Goal: Information Seeking & Learning: Find specific fact

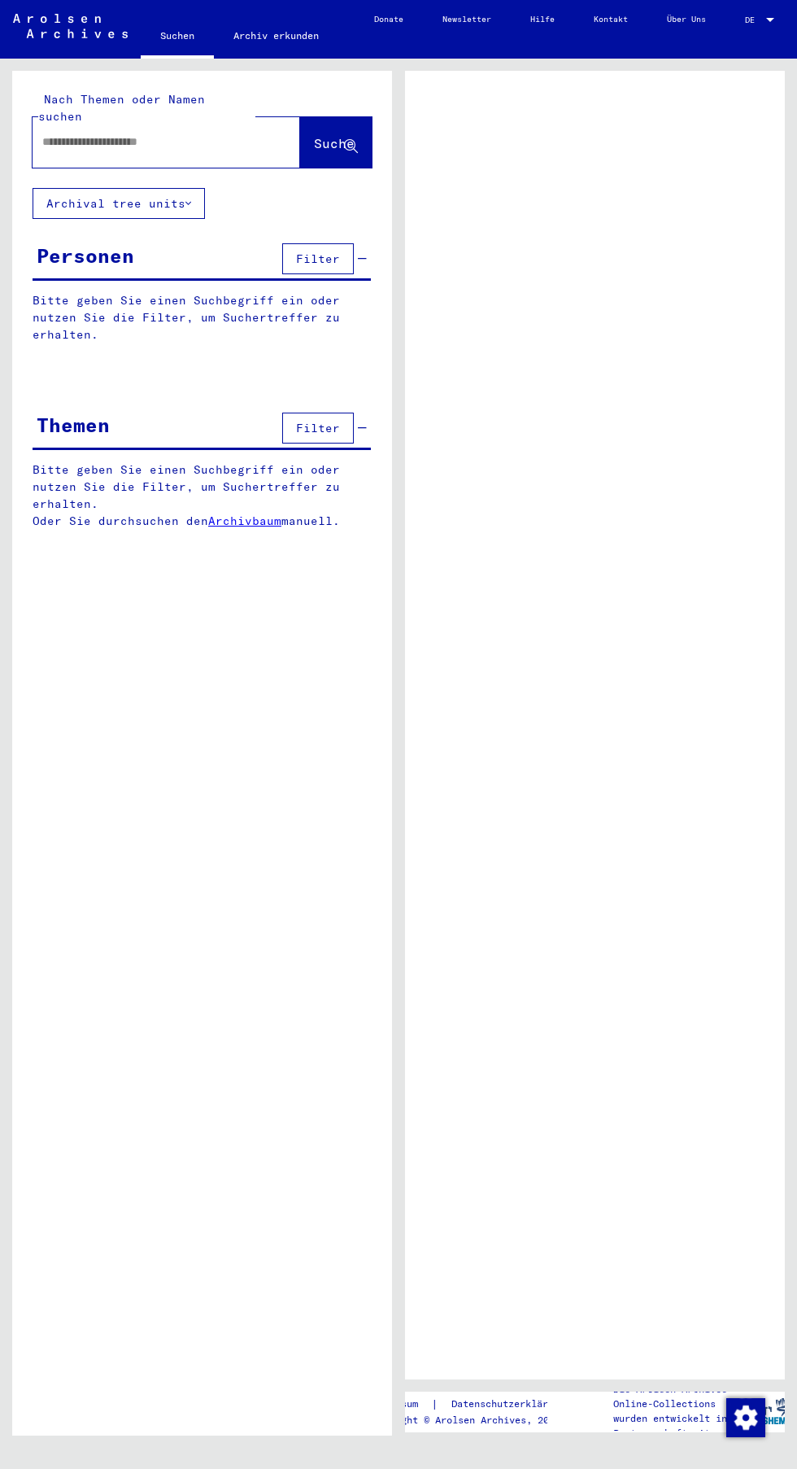
click at [97, 133] on input "text" at bounding box center [151, 141] width 219 height 17
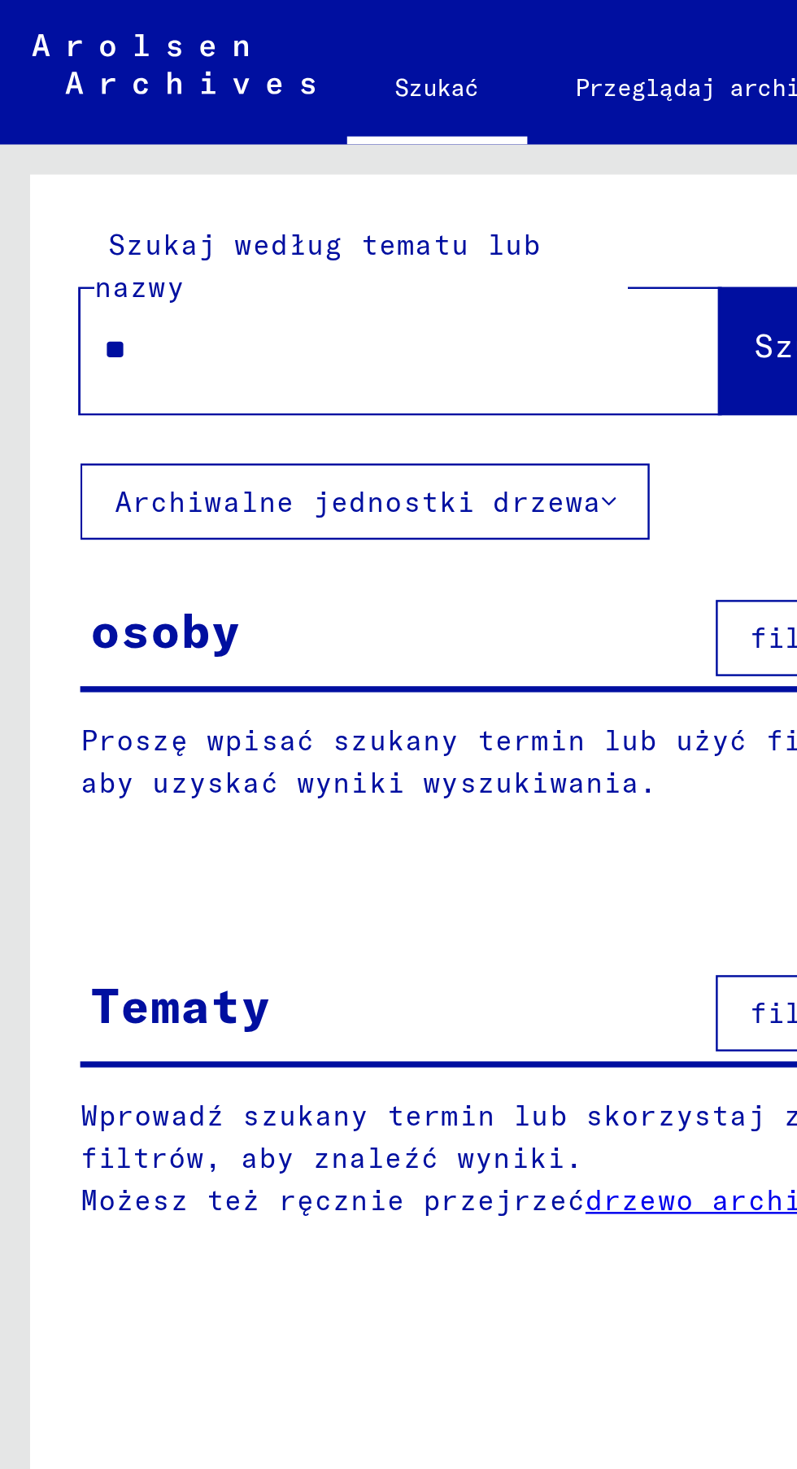
type input "*"
type input "**********"
click at [306, 143] on font "Szukaj" at bounding box center [330, 140] width 49 height 16
click at [306, 150] on font "Szukaj" at bounding box center [330, 141] width 49 height 16
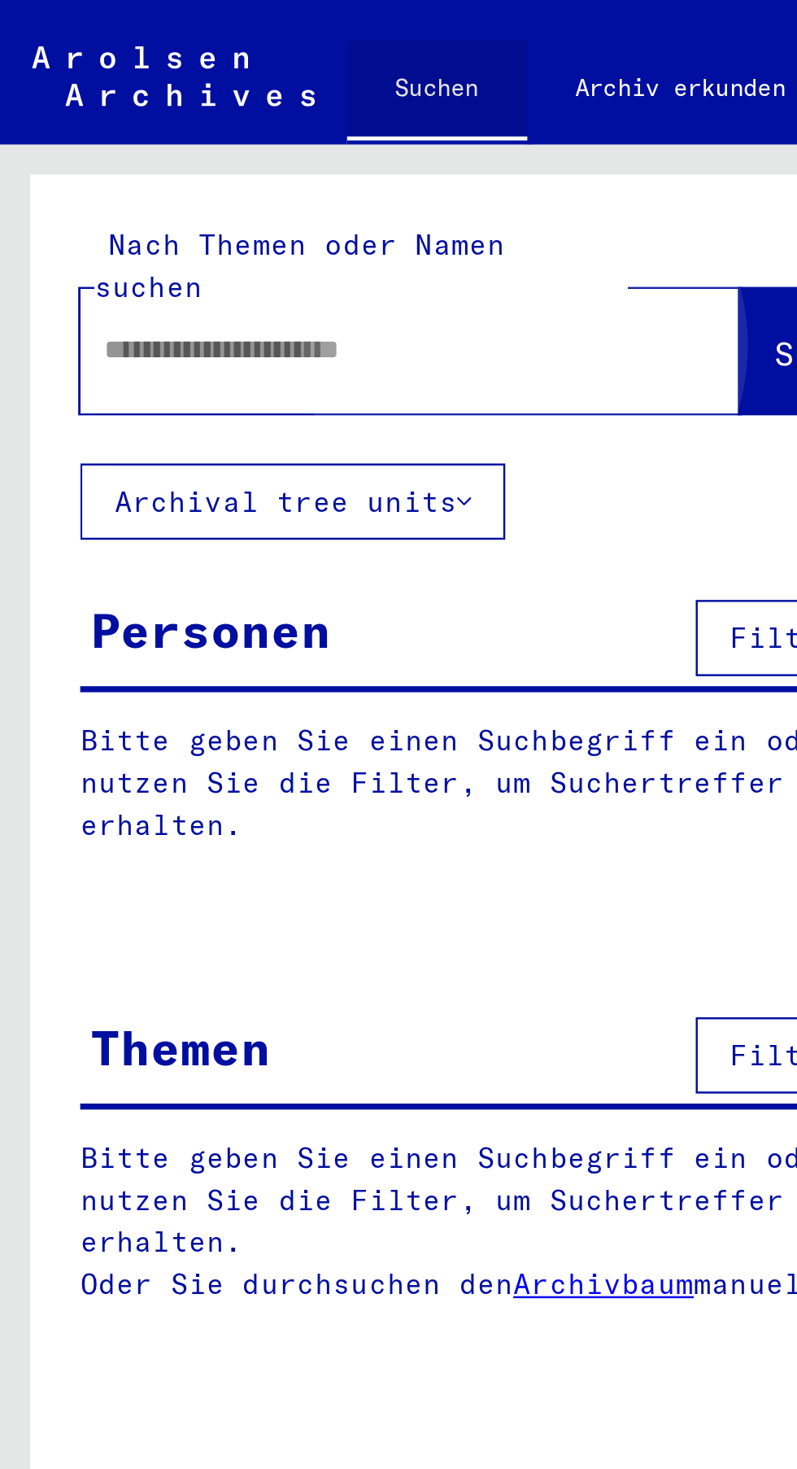
click at [334, 135] on span "Suche" at bounding box center [334, 143] width 41 height 16
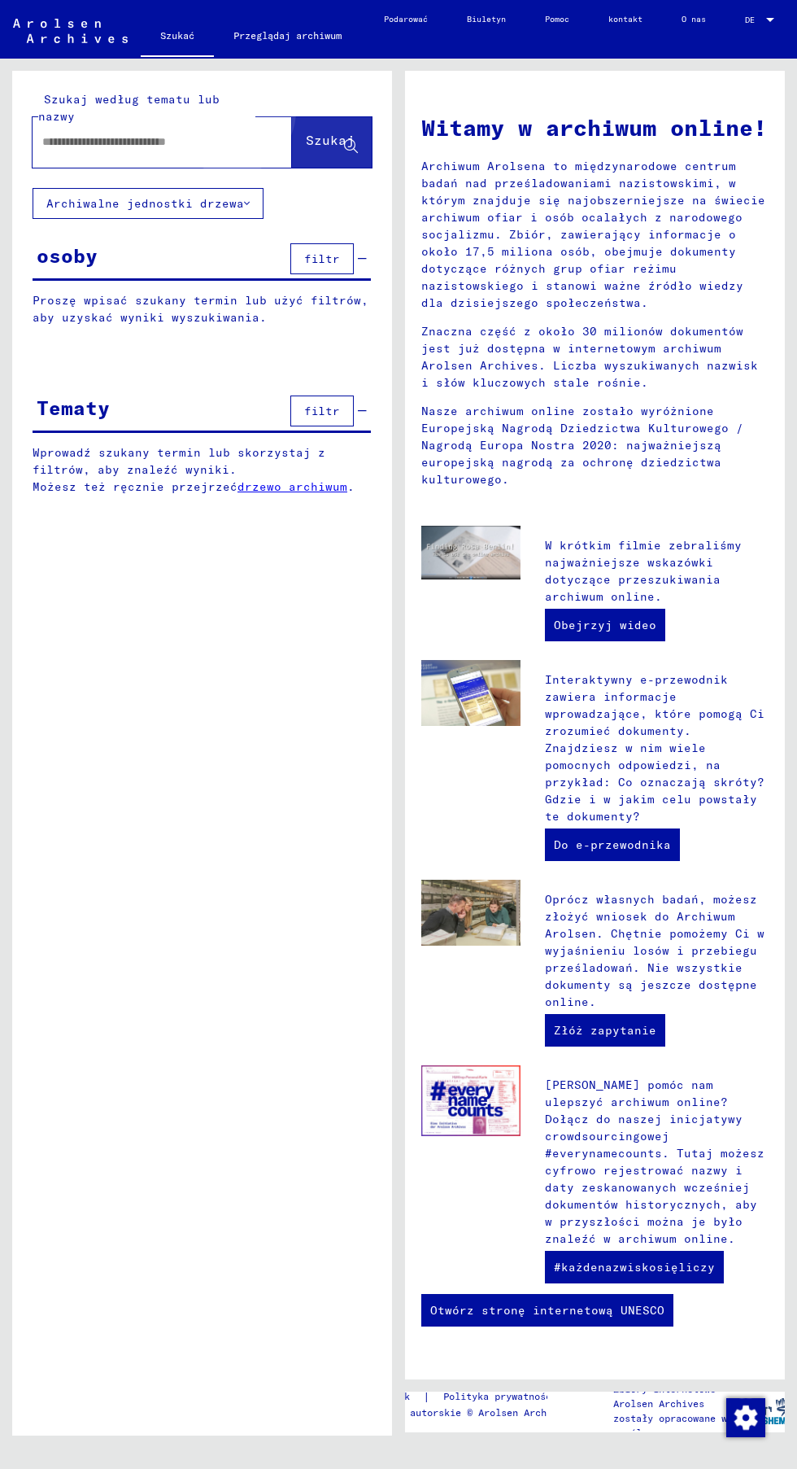
click at [306, 140] on font "Szukaj" at bounding box center [330, 140] width 49 height 16
click at [176, 144] on input "text" at bounding box center [142, 141] width 201 height 17
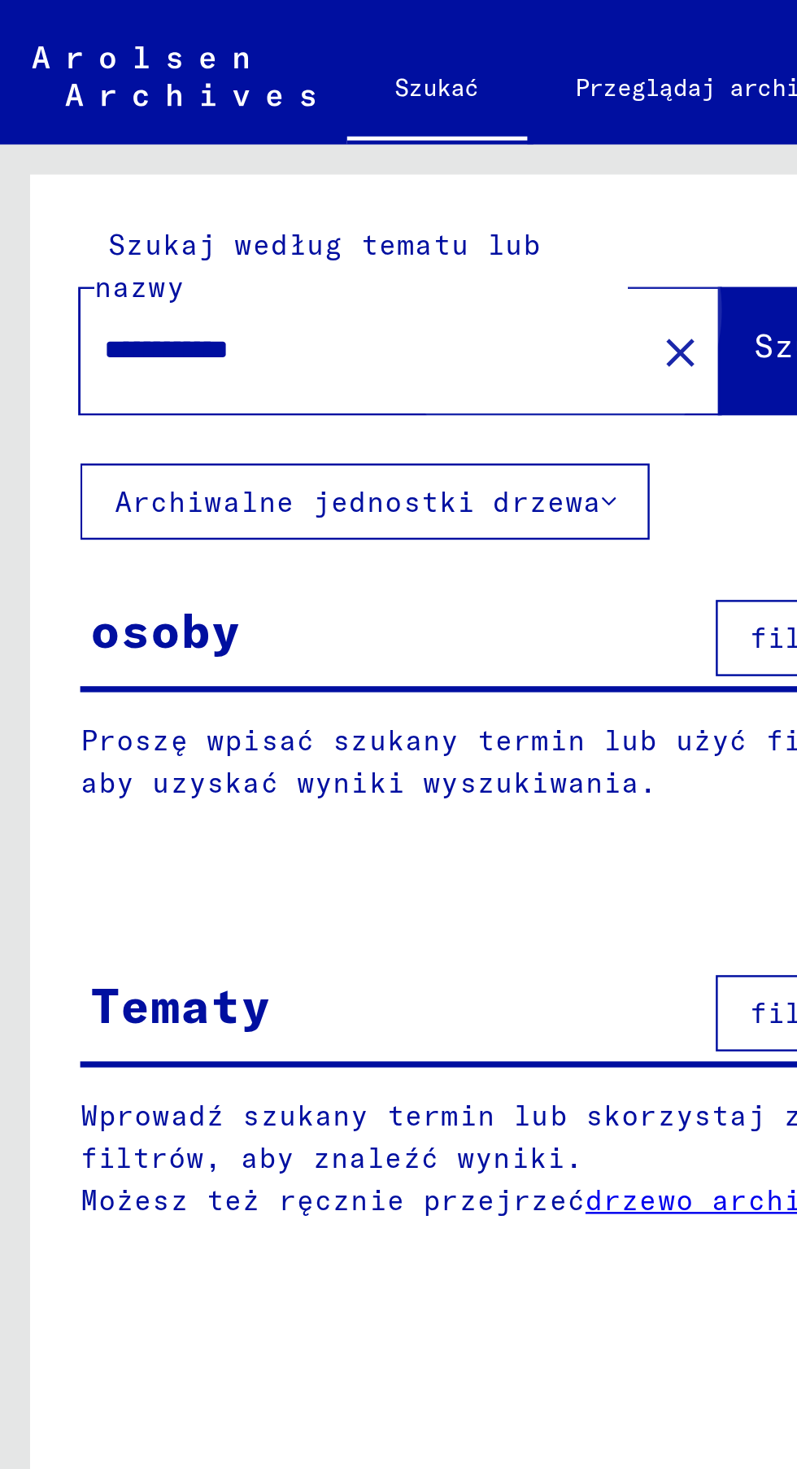
click at [306, 145] on font "Szukaj" at bounding box center [330, 140] width 49 height 16
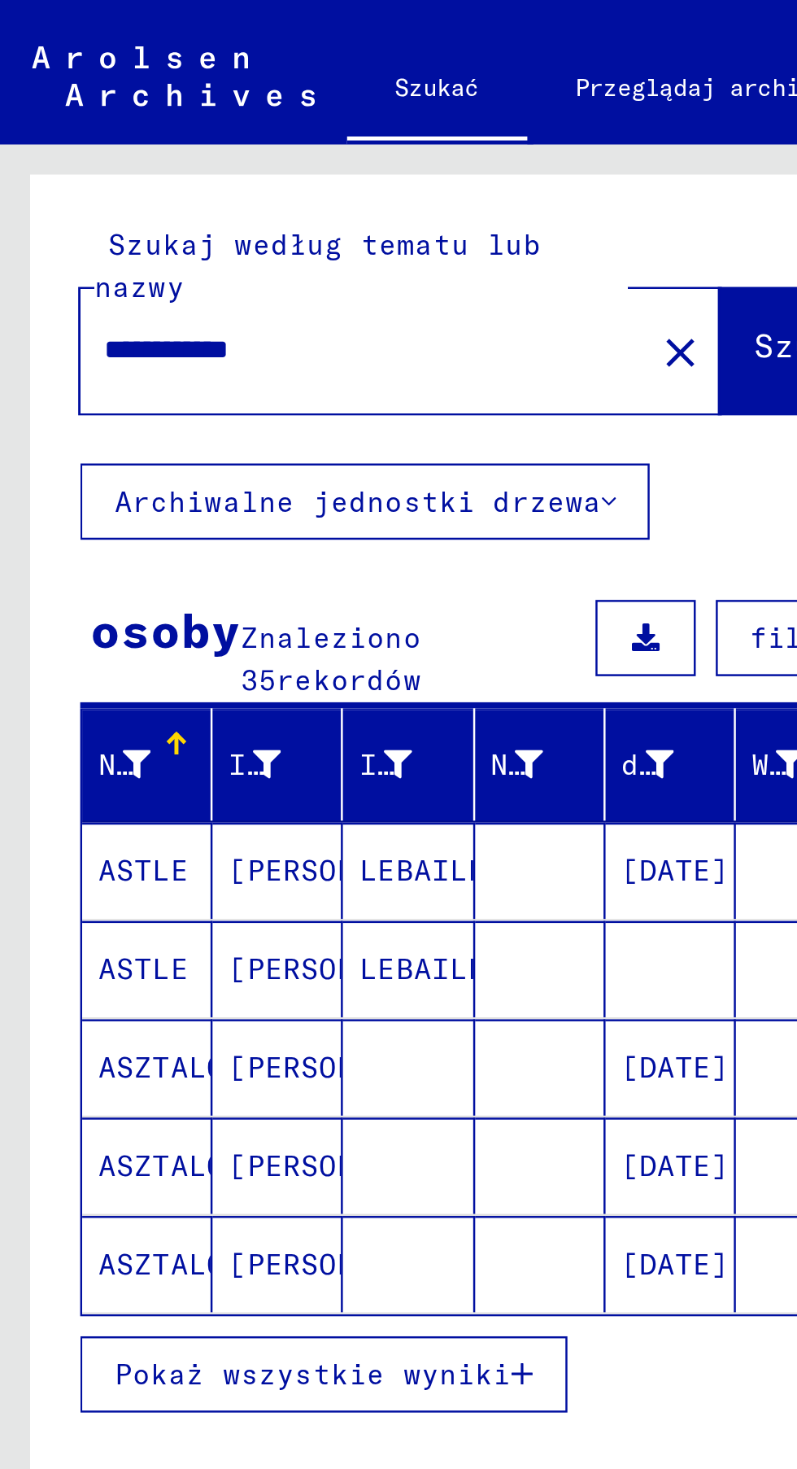
click at [164, 148] on input "**********" at bounding box center [142, 141] width 201 height 17
type input "**********"
click at [306, 149] on font "Szukaj" at bounding box center [330, 141] width 49 height 16
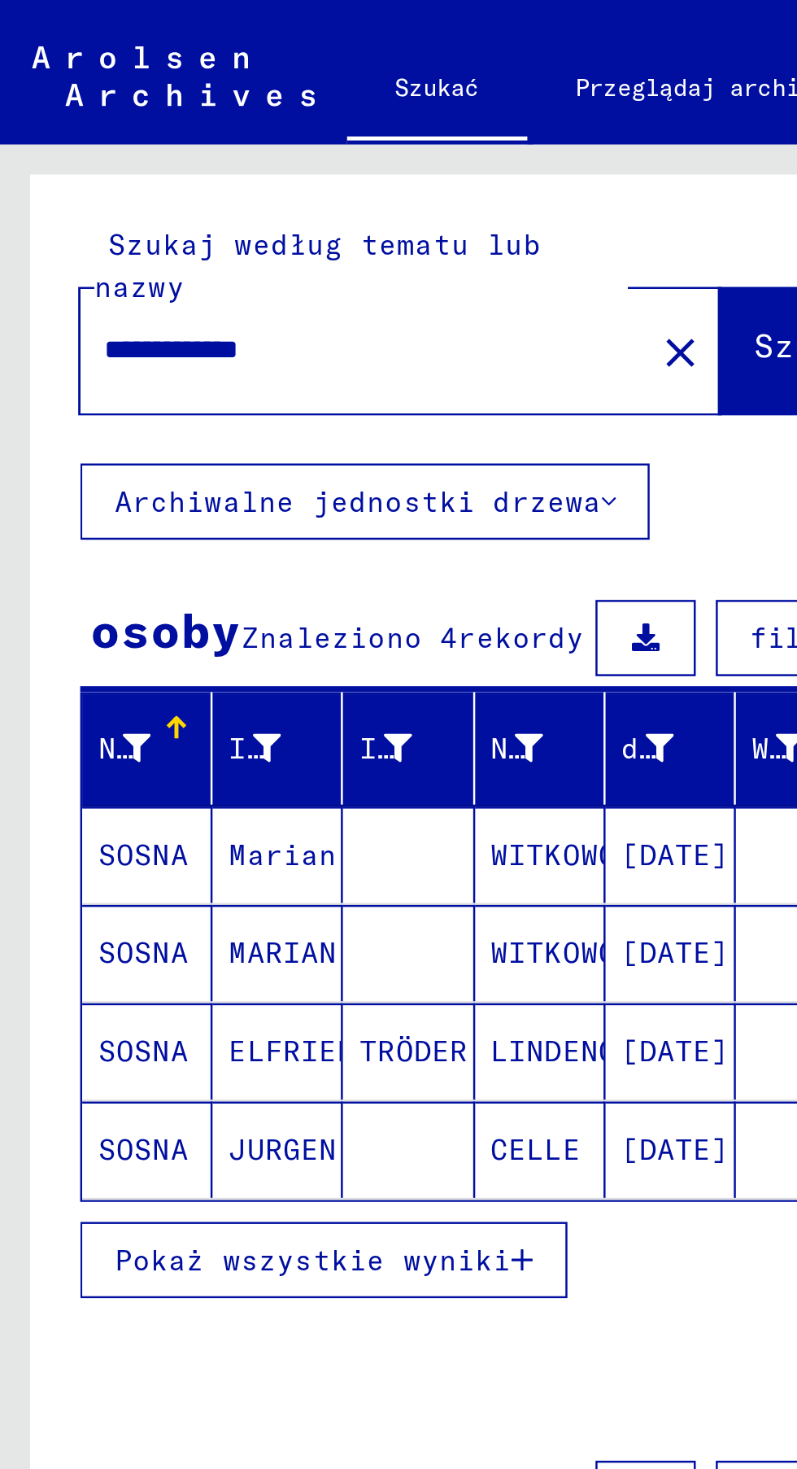
click at [269, 345] on font "[DATE]" at bounding box center [274, 346] width 44 height 15
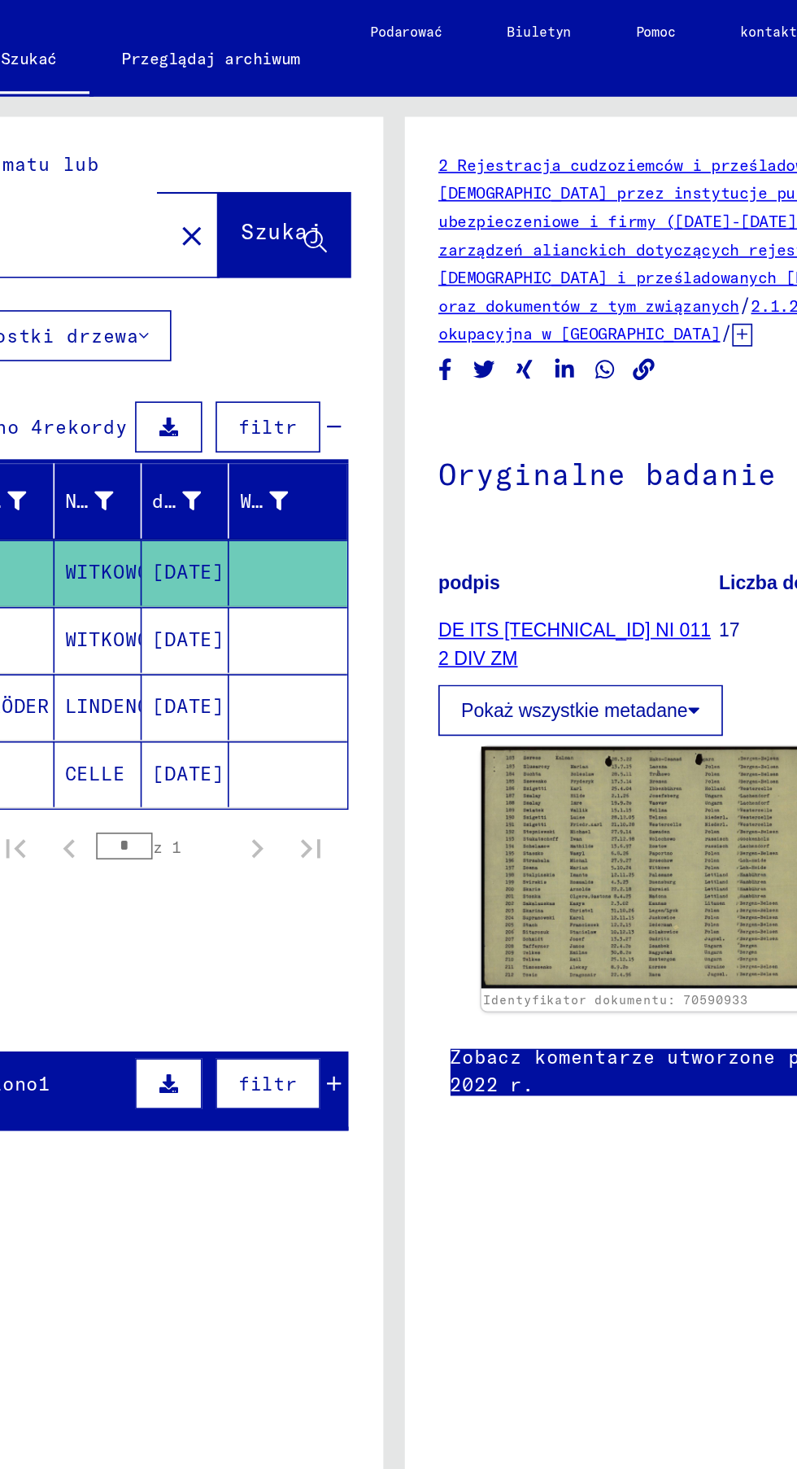
scroll to position [90, 0]
click at [295, 380] on font "[DATE]" at bounding box center [274, 387] width 44 height 15
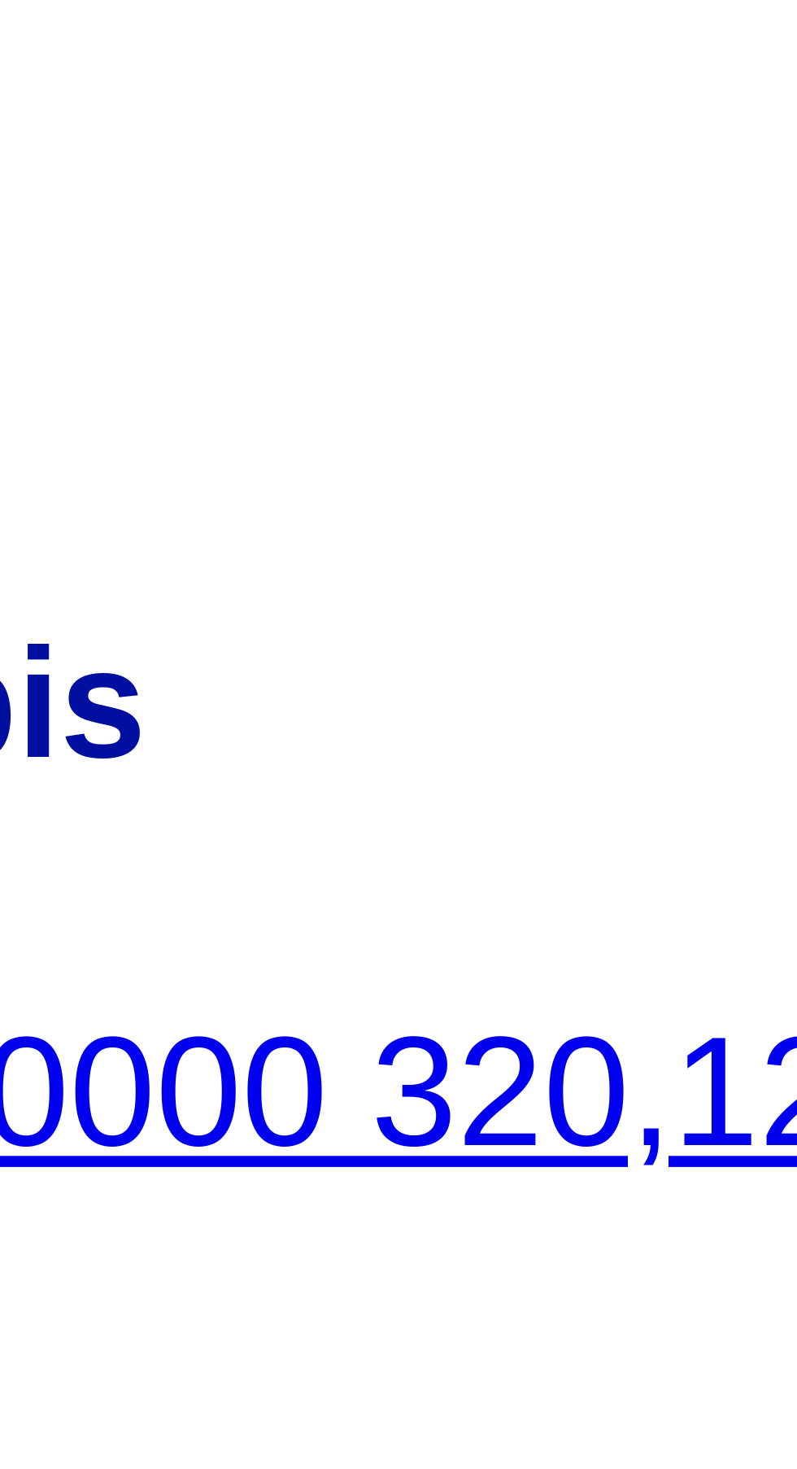
scroll to position [0, 15]
